Goal: Transaction & Acquisition: Purchase product/service

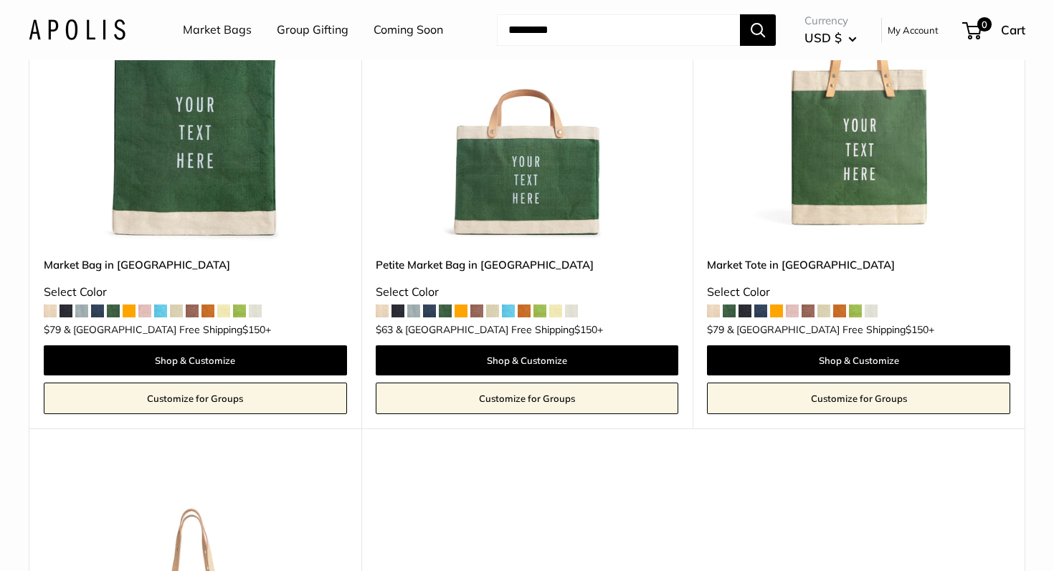
scroll to position [275, 0]
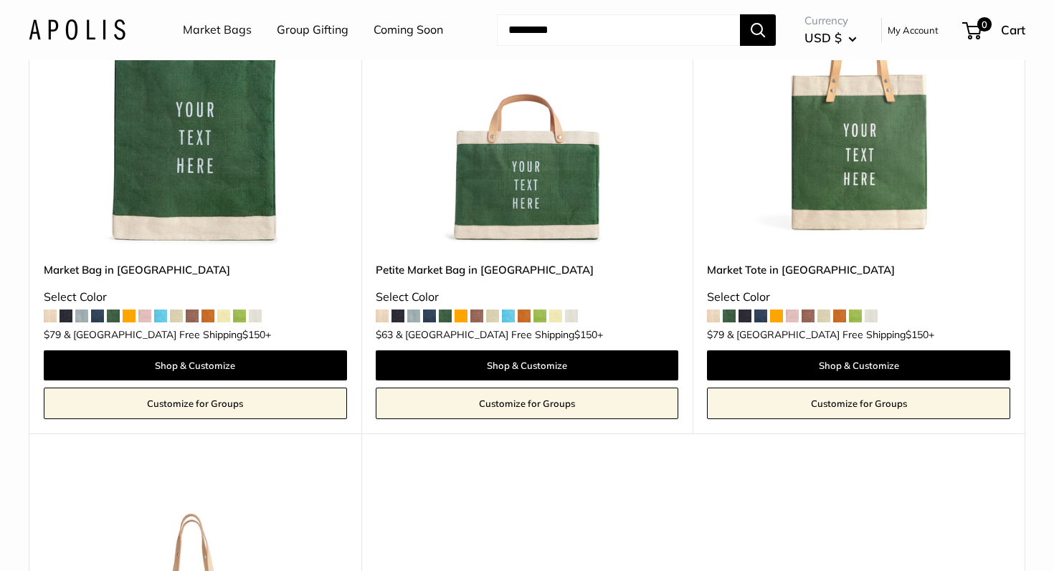
click at [396, 316] on span at bounding box center [397, 316] width 13 height 13
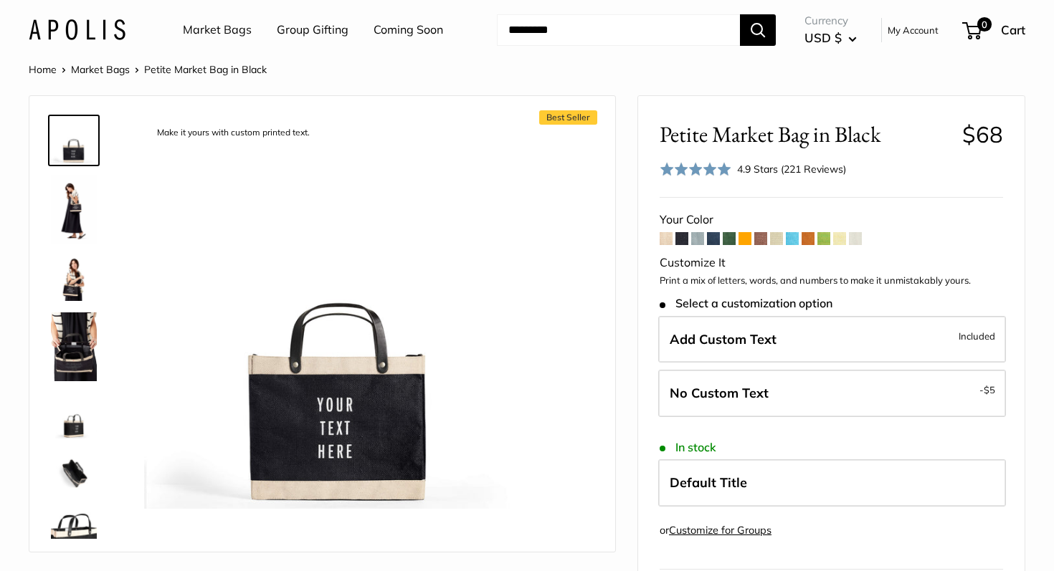
click at [699, 237] on span at bounding box center [697, 238] width 13 height 13
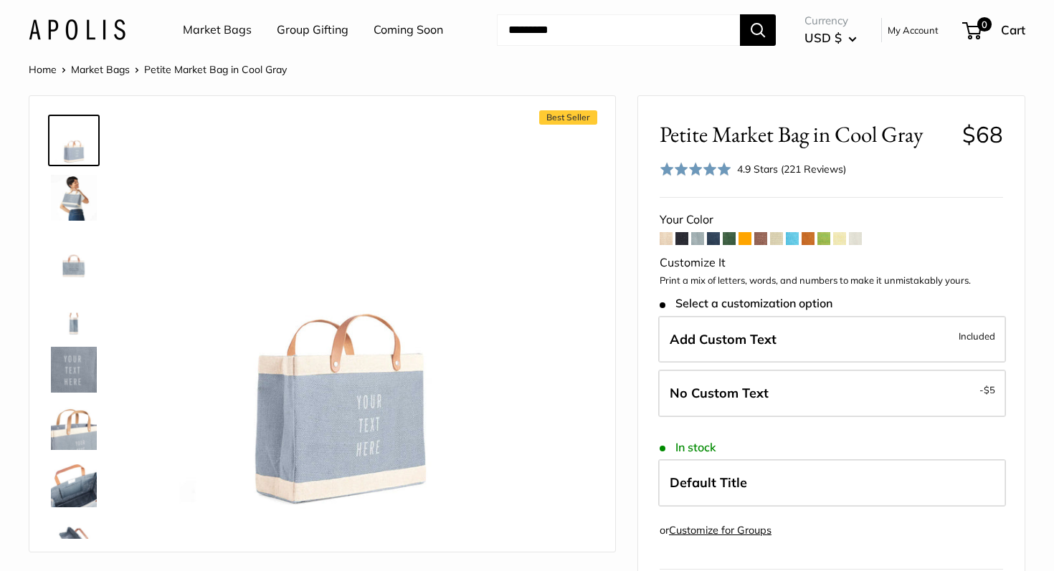
click at [732, 237] on span at bounding box center [729, 238] width 13 height 13
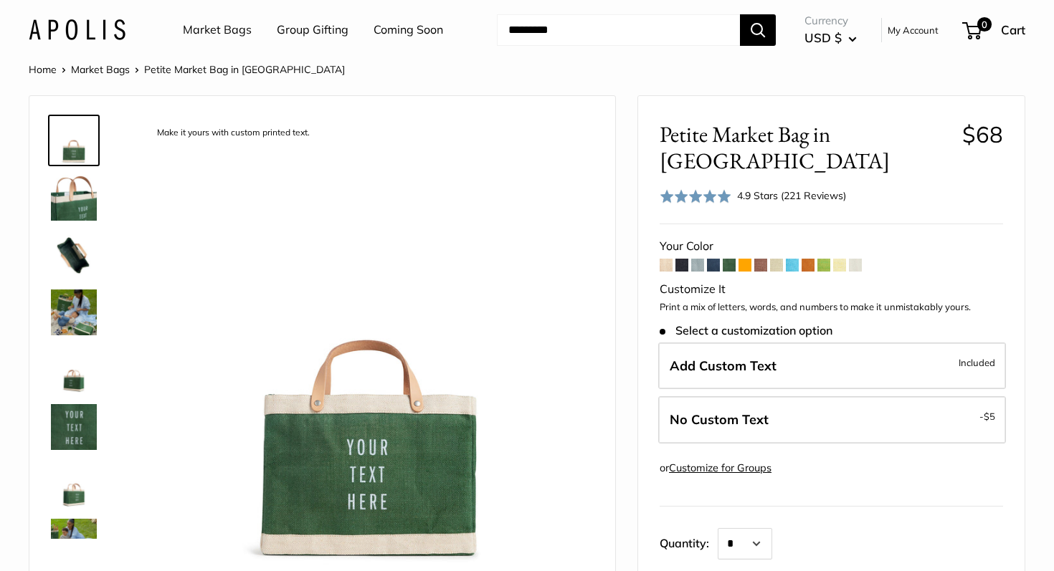
click at [204, 31] on link "Market Bags" at bounding box center [217, 30] width 69 height 22
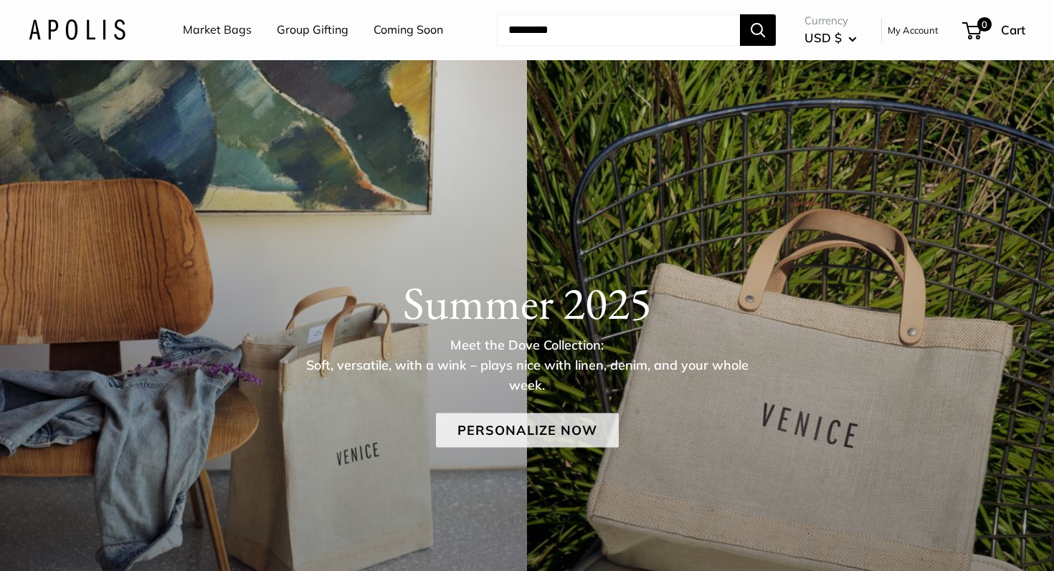
click at [520, 432] on link "Personalize Now" at bounding box center [527, 431] width 183 height 34
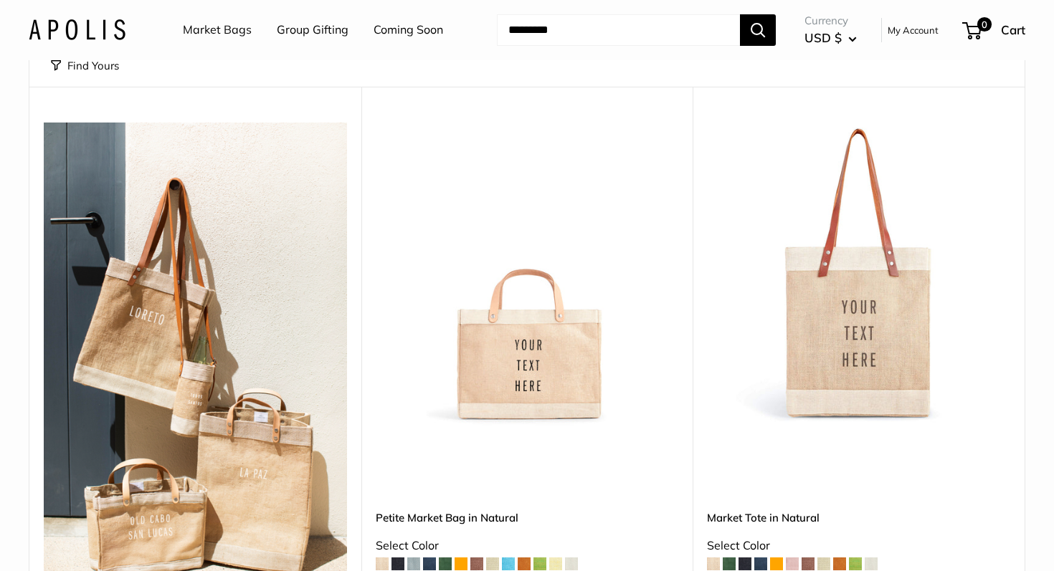
scroll to position [124, 0]
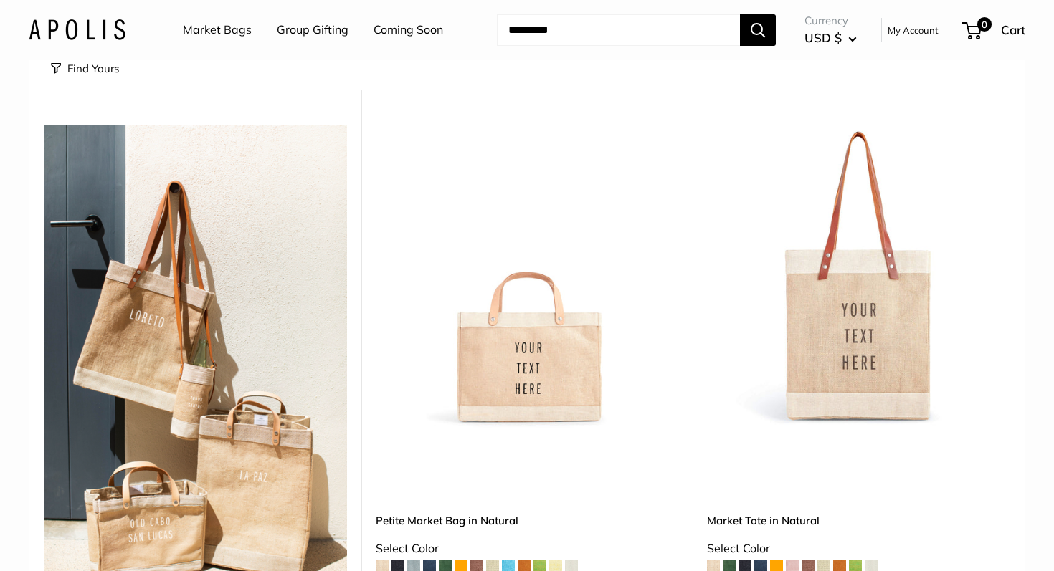
click at [447, 561] on span at bounding box center [445, 567] width 13 height 13
